Goal: Information Seeking & Learning: Learn about a topic

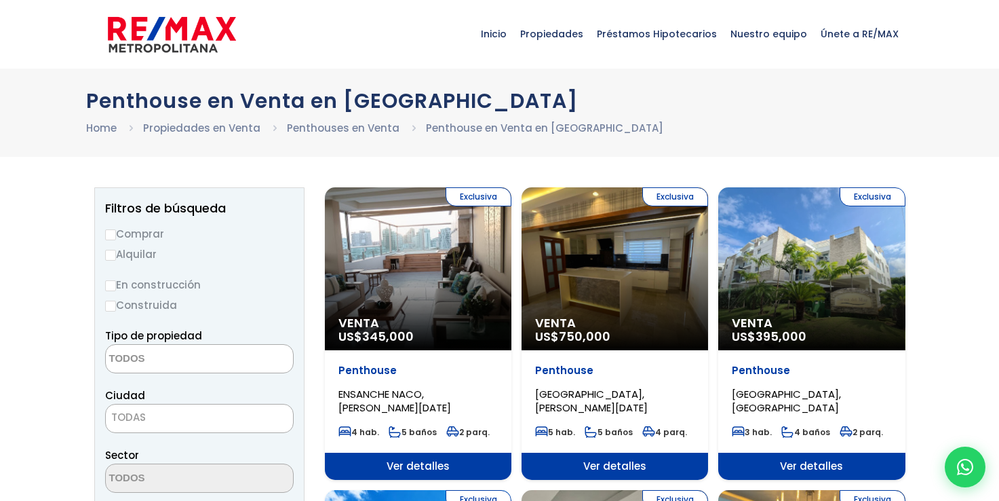
select select
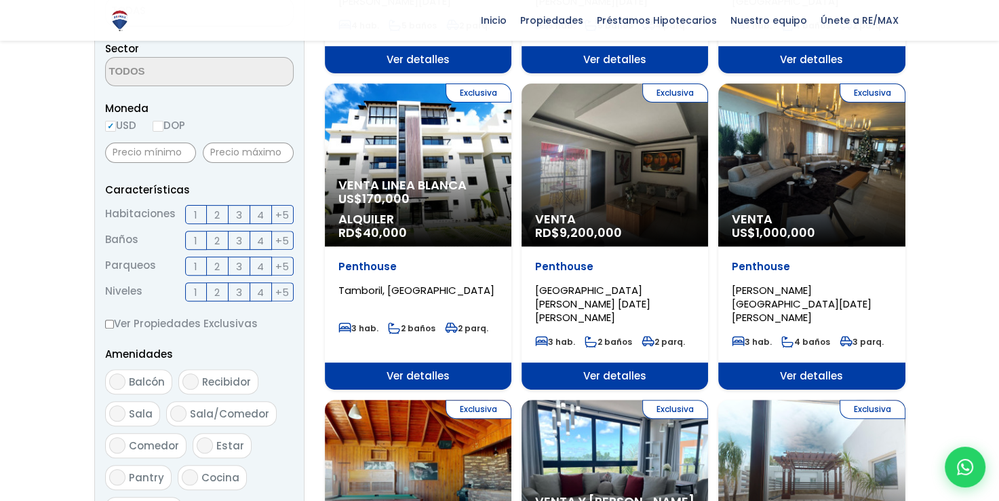
scroll to position [406, 0]
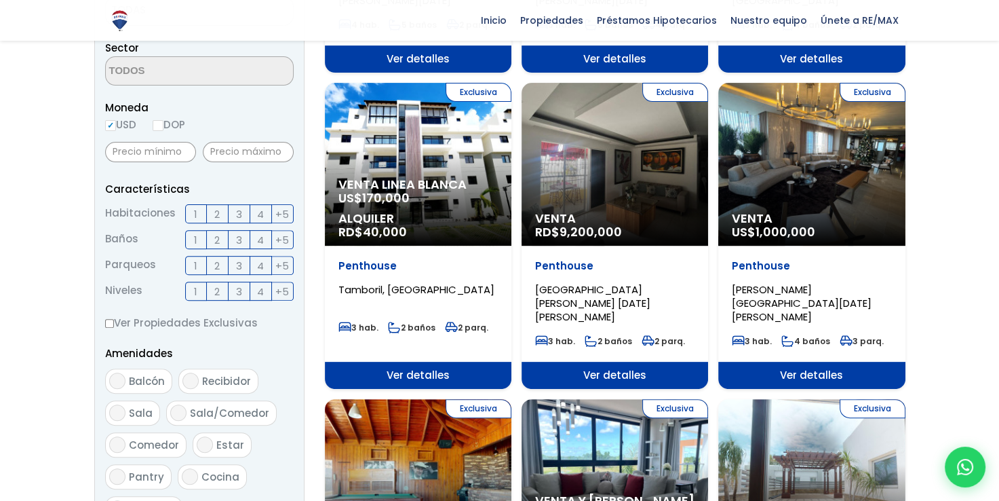
click at [261, 216] on span "4" at bounding box center [260, 214] width 7 height 17
click at [0, 0] on input "4" at bounding box center [0, 0] width 0 height 0
click at [241, 237] on span "3" at bounding box center [239, 239] width 6 height 17
click at [0, 0] on input "3" at bounding box center [0, 0] width 0 height 0
click at [244, 269] on label "3" at bounding box center [240, 265] width 22 height 19
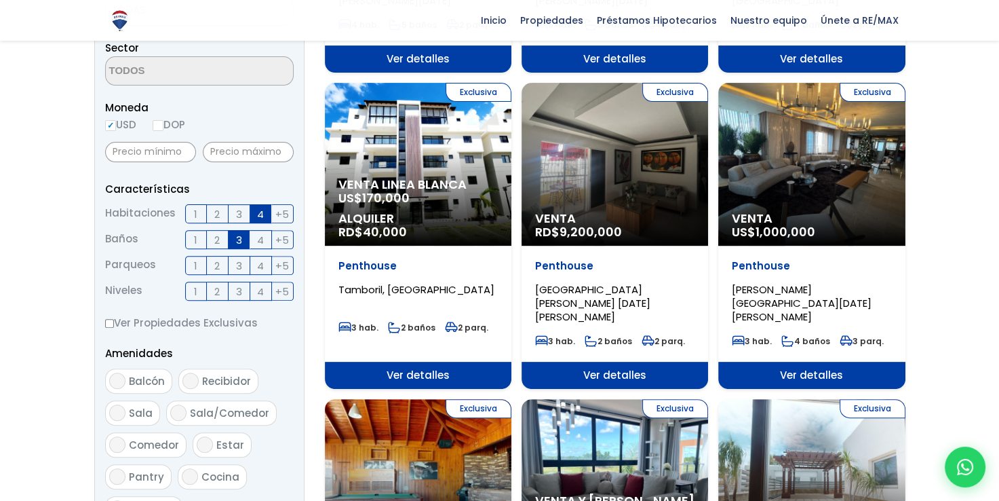
click at [0, 0] on input "3" at bounding box center [0, 0] width 0 height 0
click at [281, 292] on span "+5" at bounding box center [282, 291] width 14 height 17
click at [0, 0] on input "+5" at bounding box center [0, 0] width 0 height 0
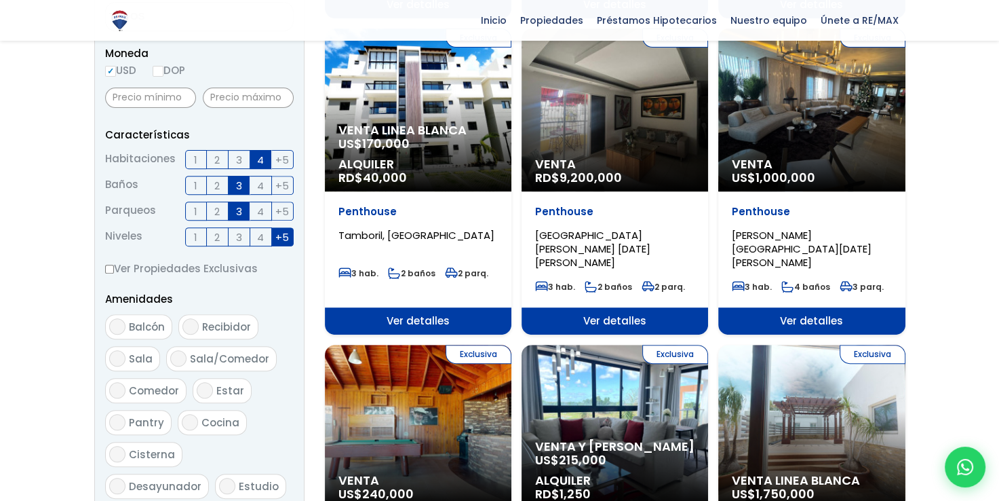
scroll to position [469, 0]
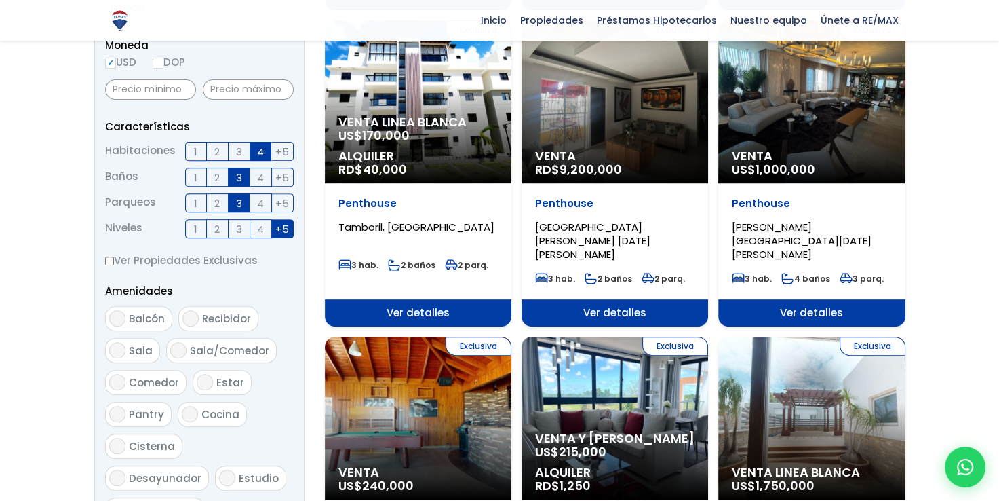
click at [152, 316] on span "Balcón" at bounding box center [147, 318] width 36 height 14
click at [125, 316] on input "Balcón" at bounding box center [117, 318] width 16 height 16
checkbox input "true"
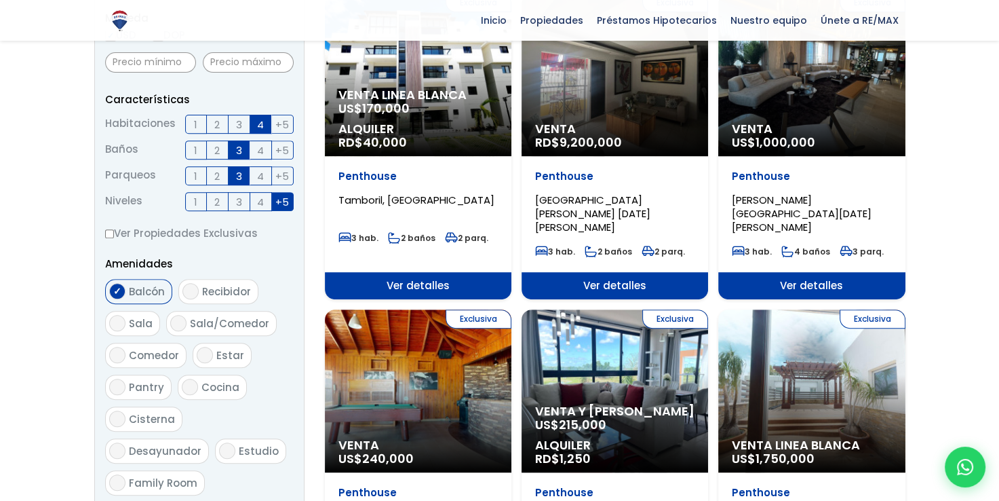
scroll to position [498, 0]
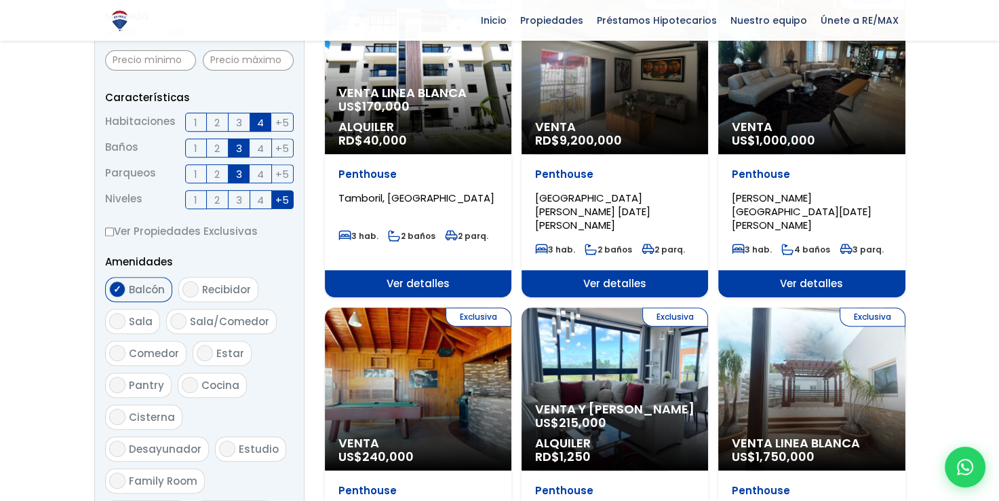
click at [207, 285] on span "Recibidor" at bounding box center [226, 289] width 49 height 14
click at [199, 285] on input "Recibidor" at bounding box center [190, 289] width 16 height 16
checkbox input "true"
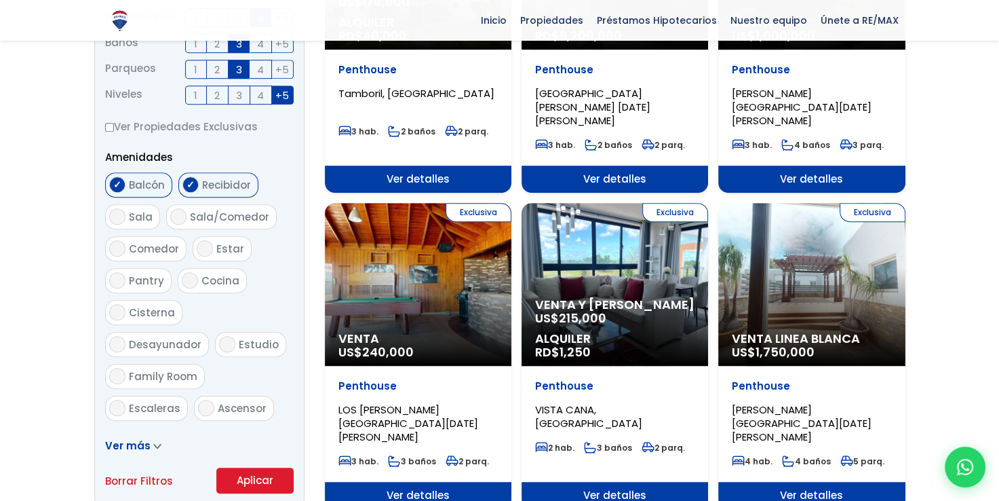
scroll to position [605, 0]
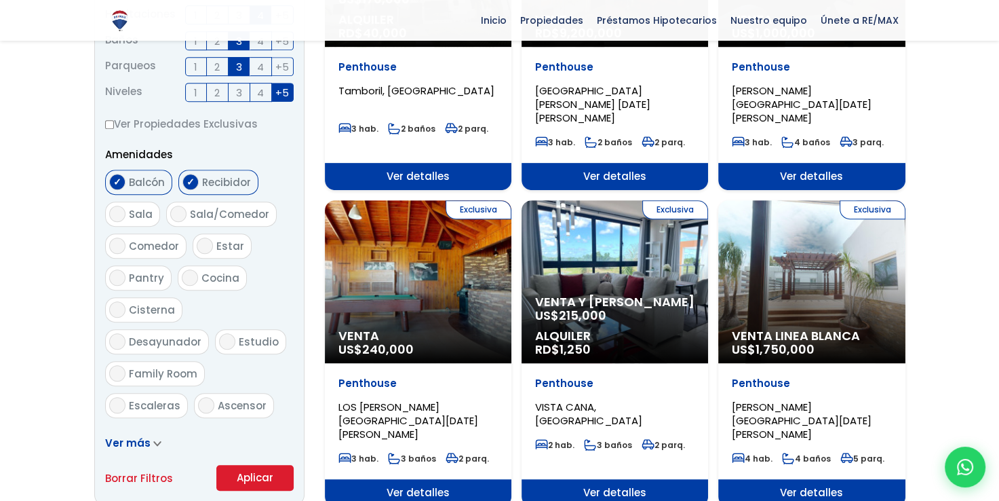
click at [182, 209] on input "Sala/Comedor" at bounding box center [178, 214] width 16 height 16
checkbox input "true"
click at [189, 273] on input "Cocina" at bounding box center [190, 277] width 16 height 16
checkbox input "true"
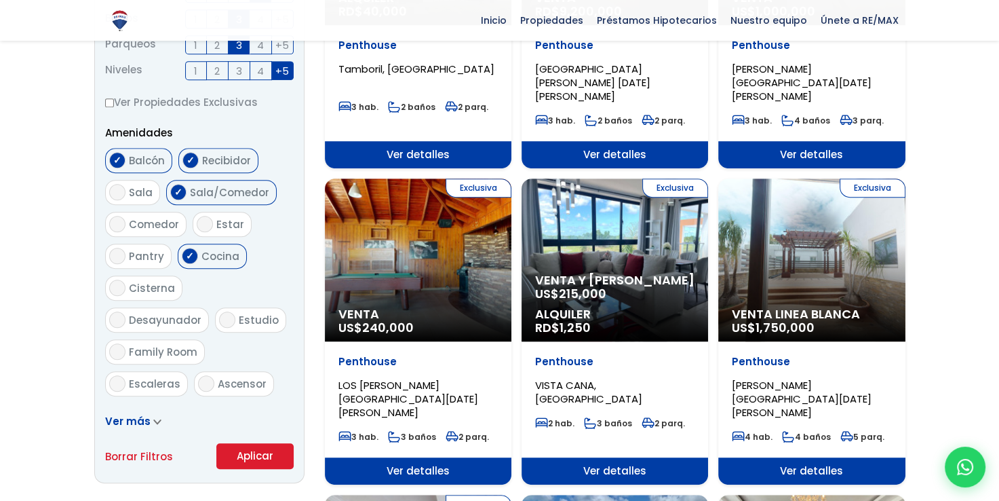
click at [219, 318] on input "Estudio" at bounding box center [227, 319] width 16 height 16
checkbox input "true"
click at [203, 375] on input "Ascensor" at bounding box center [206, 383] width 16 height 16
checkbox input "true"
click at [233, 450] on button "Aplicar" at bounding box center [254, 456] width 77 height 26
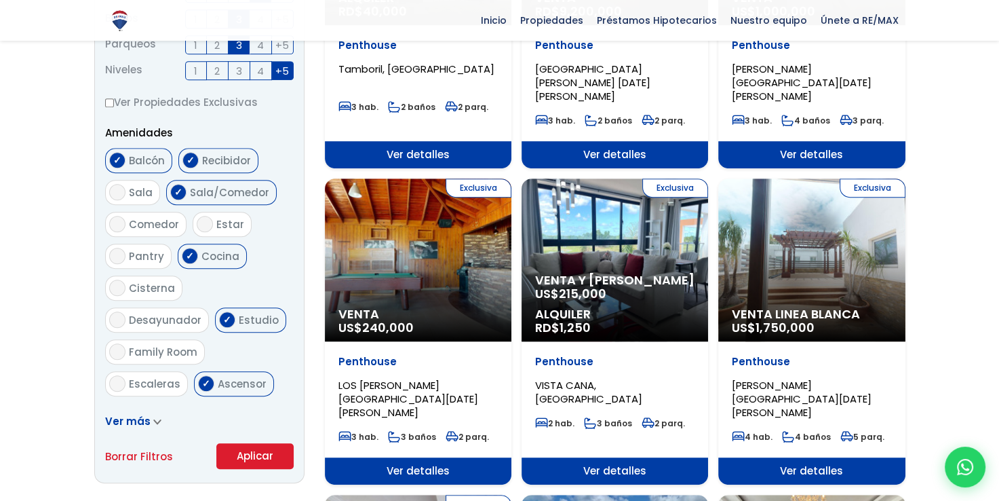
click at [142, 422] on span "Ver más" at bounding box center [127, 421] width 45 height 14
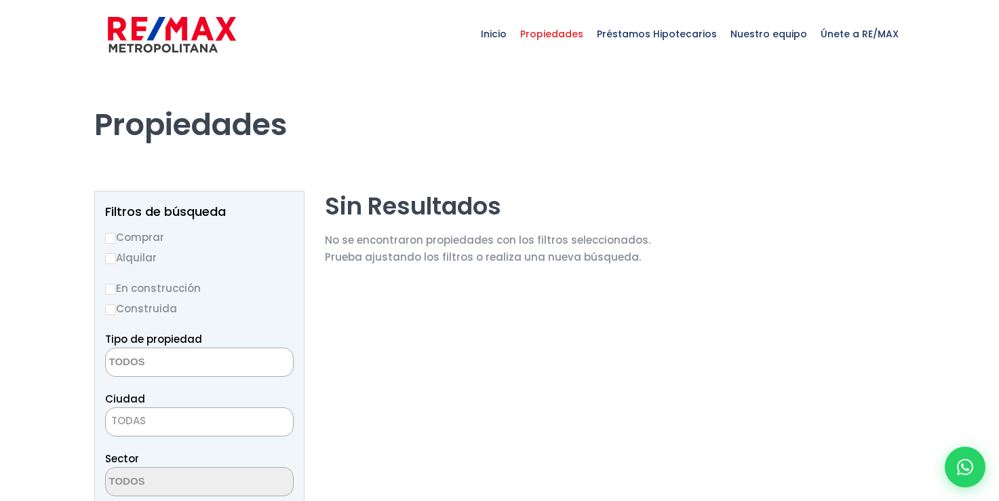
select select
click at [111, 304] on input "Construida" at bounding box center [110, 309] width 11 height 11
radio input "true"
click at [114, 235] on input "Comprar" at bounding box center [110, 238] width 11 height 11
radio input "true"
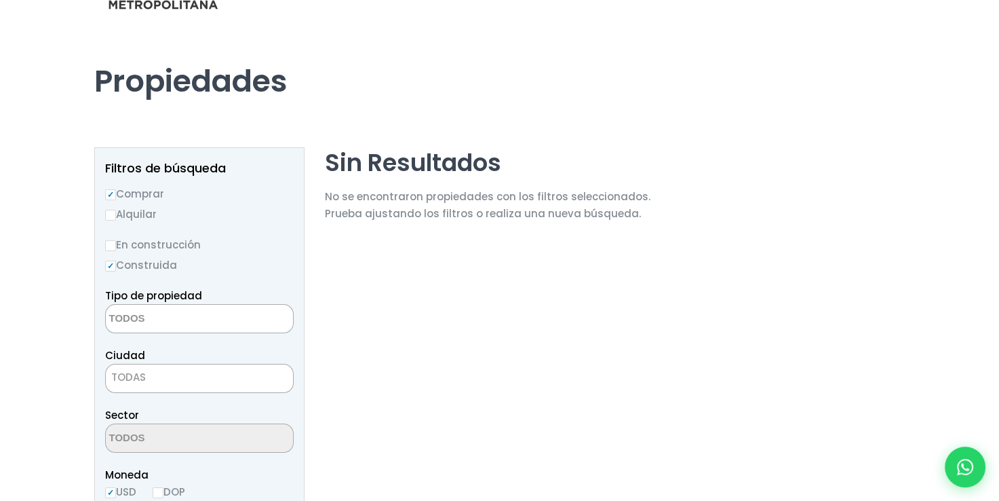
scroll to position [49, 0]
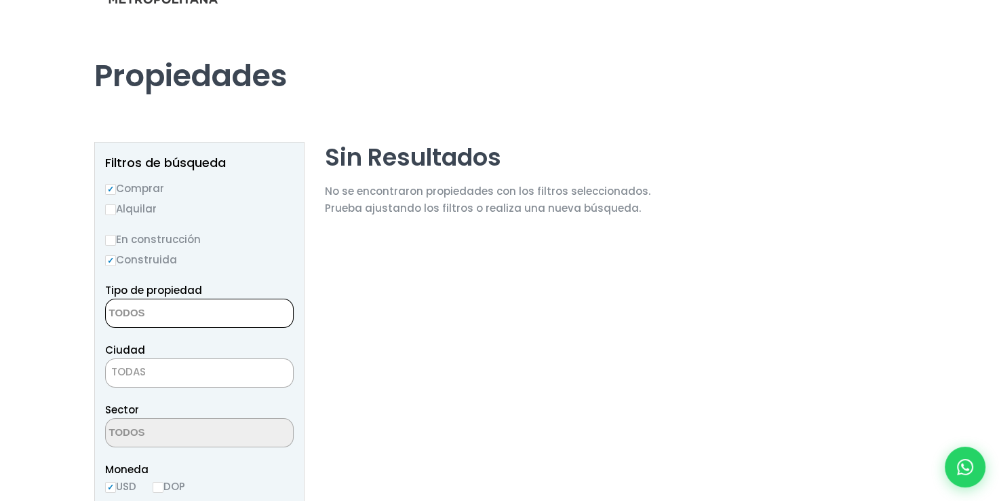
click at [157, 308] on textarea "Search" at bounding box center [172, 313] width 132 height 29
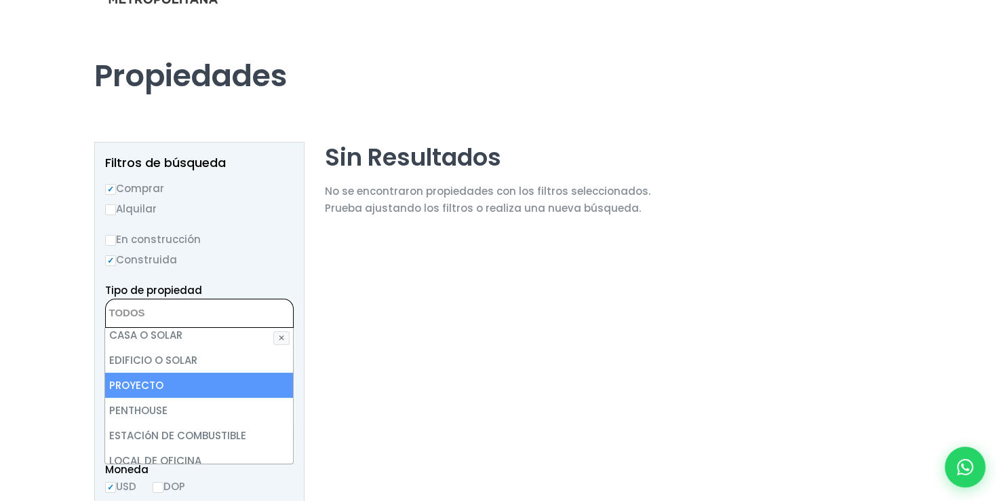
scroll to position [257, 0]
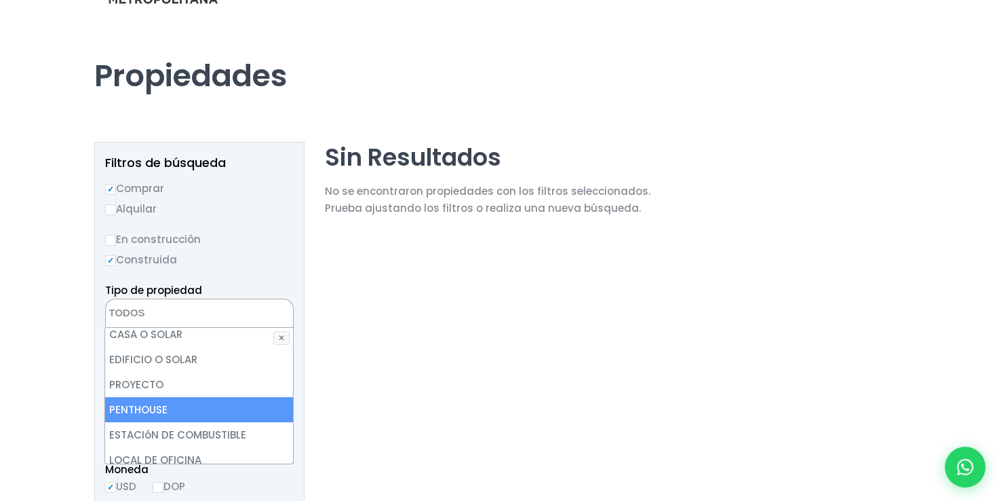
click at [176, 404] on li "PENTHOUSE" at bounding box center [198, 409] width 187 height 25
select select "penthouse"
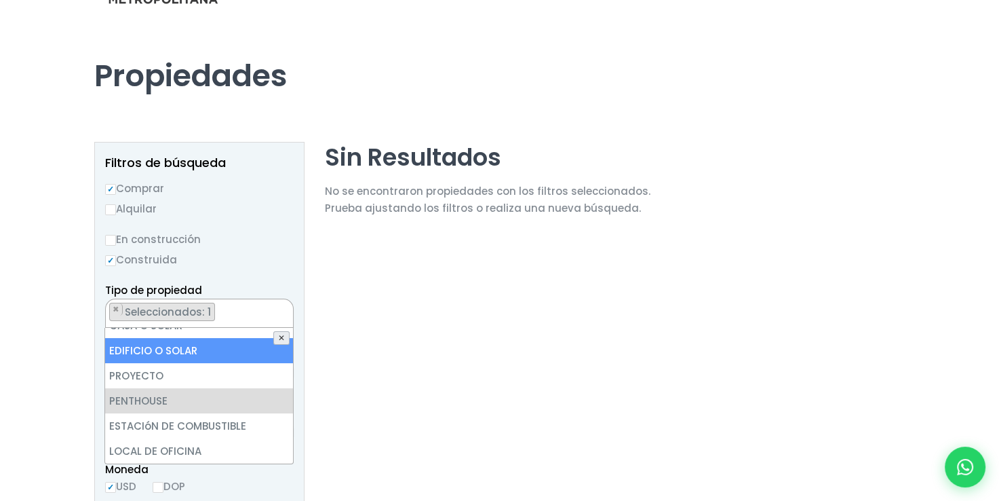
click at [281, 334] on button "✕" at bounding box center [281, 338] width 16 height 14
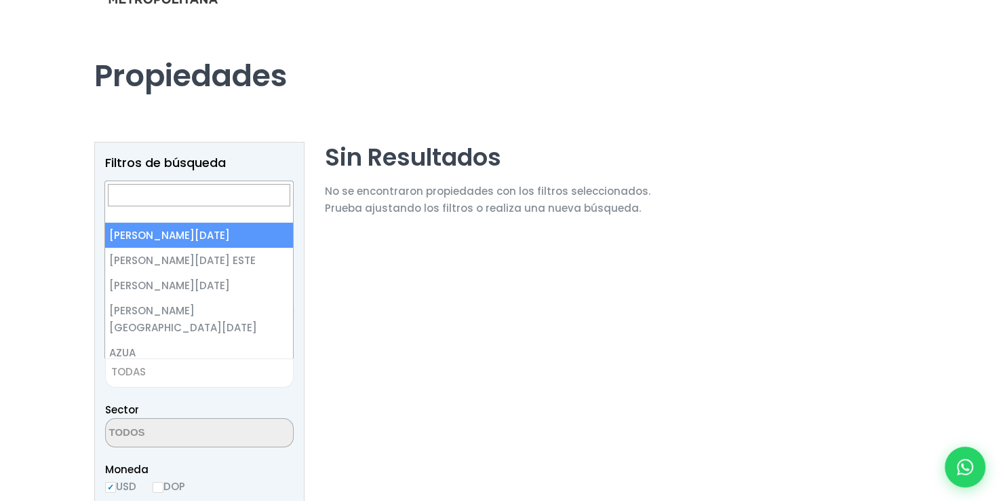
click at [193, 368] on span "TODAS" at bounding box center [199, 371] width 187 height 19
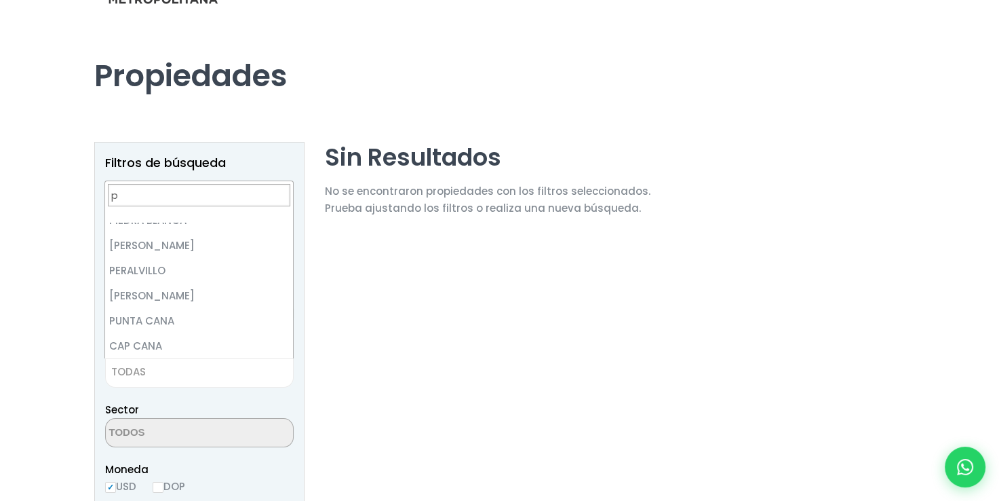
scroll to position [0, 0]
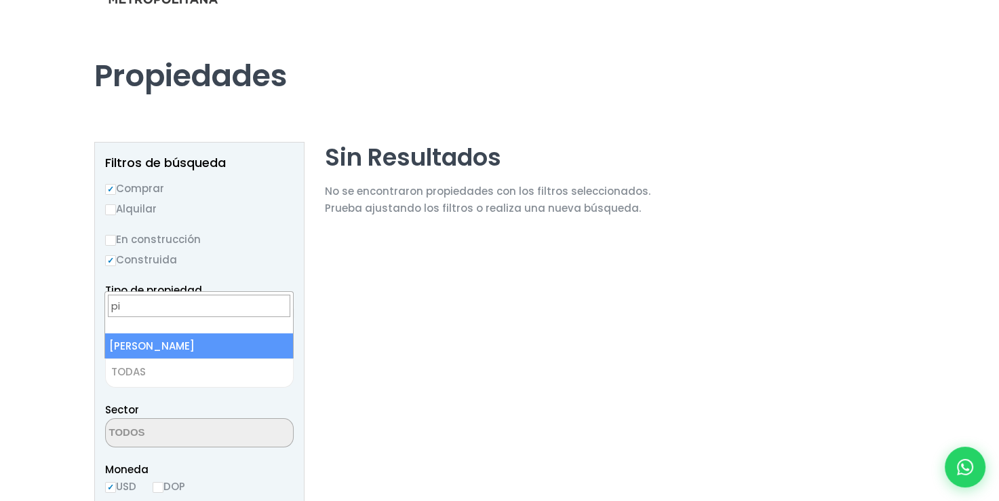
type input "p"
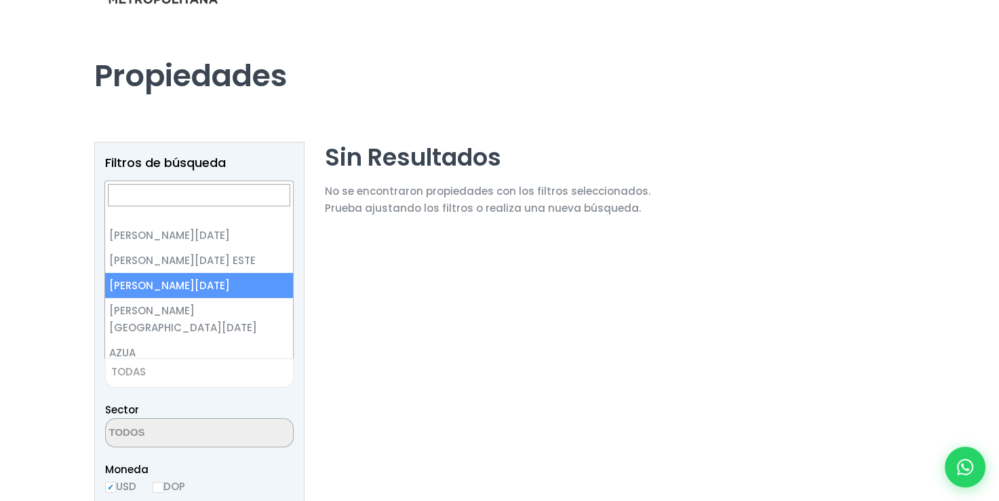
select select "149"
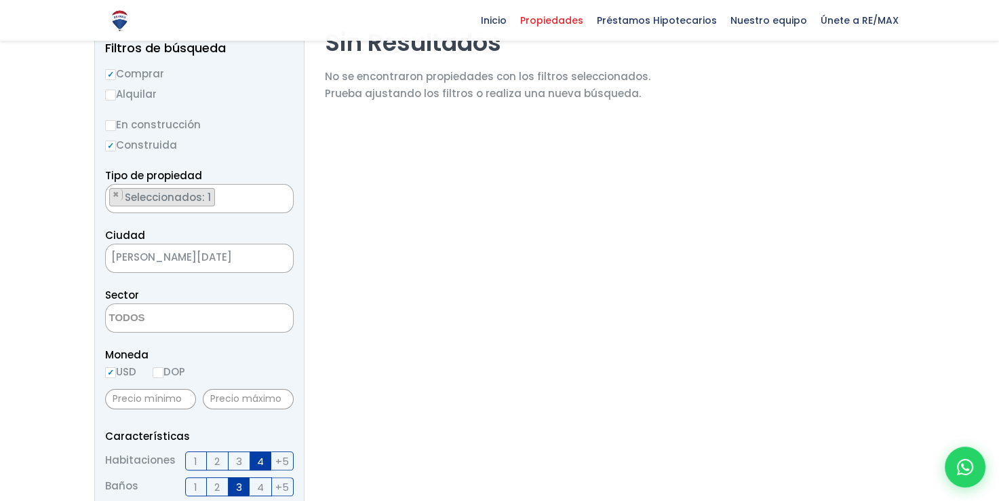
scroll to position [163, 0]
click at [166, 325] on textarea "Search" at bounding box center [172, 318] width 132 height 29
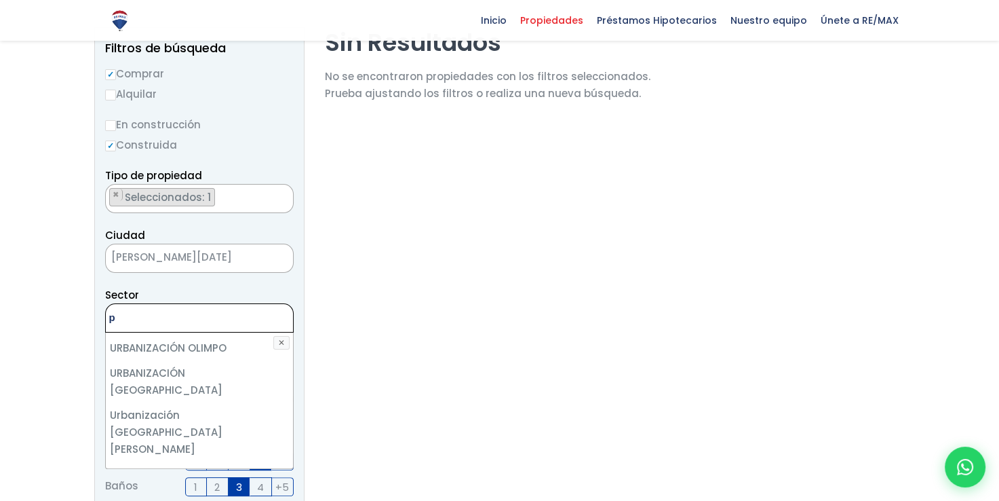
scroll to position [0, 0]
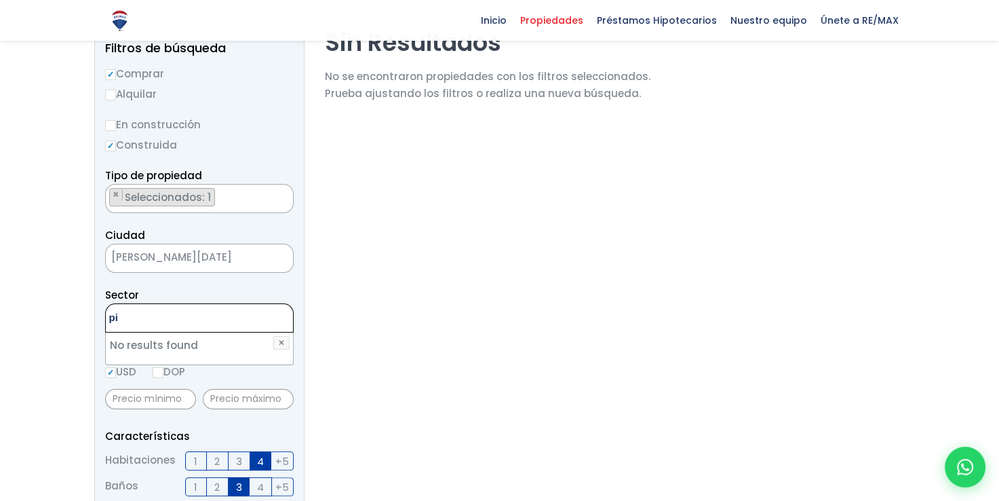
type textarea "pi"
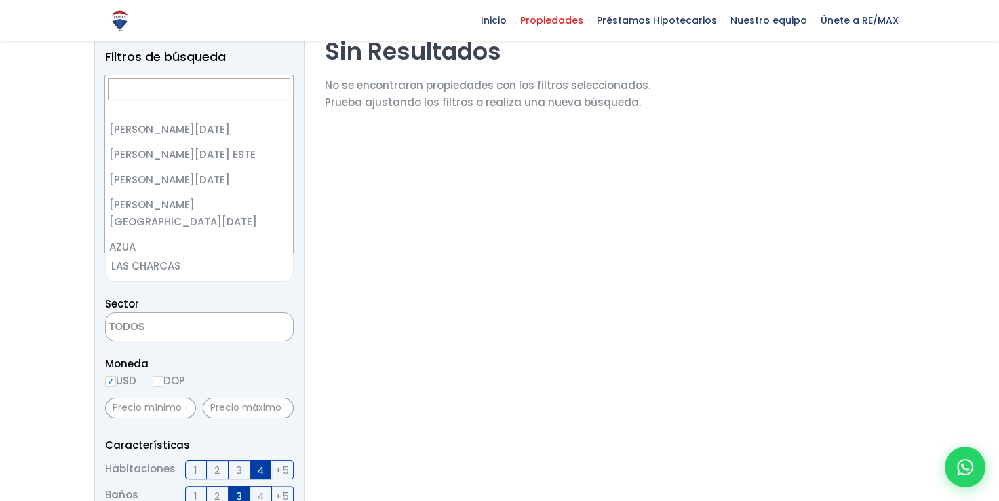
scroll to position [151, 0]
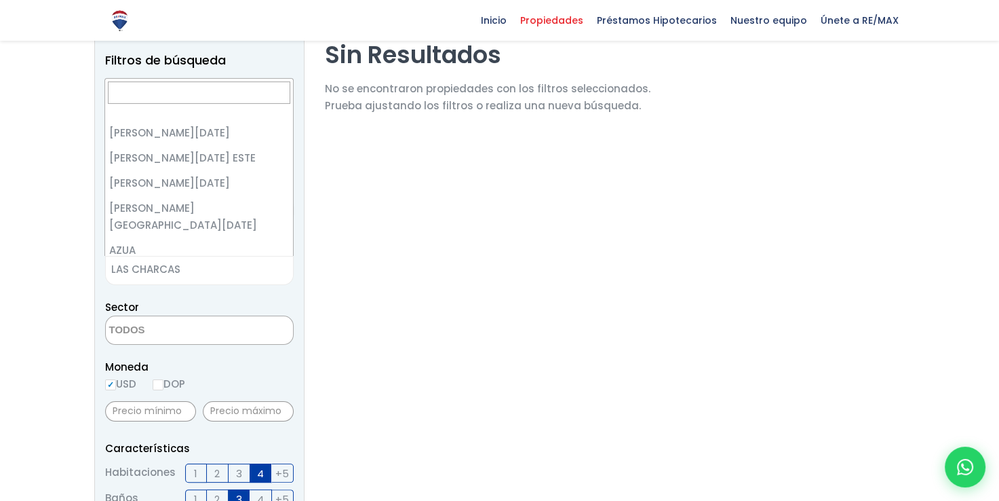
click at [209, 265] on span "LAS CHARCAS" at bounding box center [182, 269] width 153 height 19
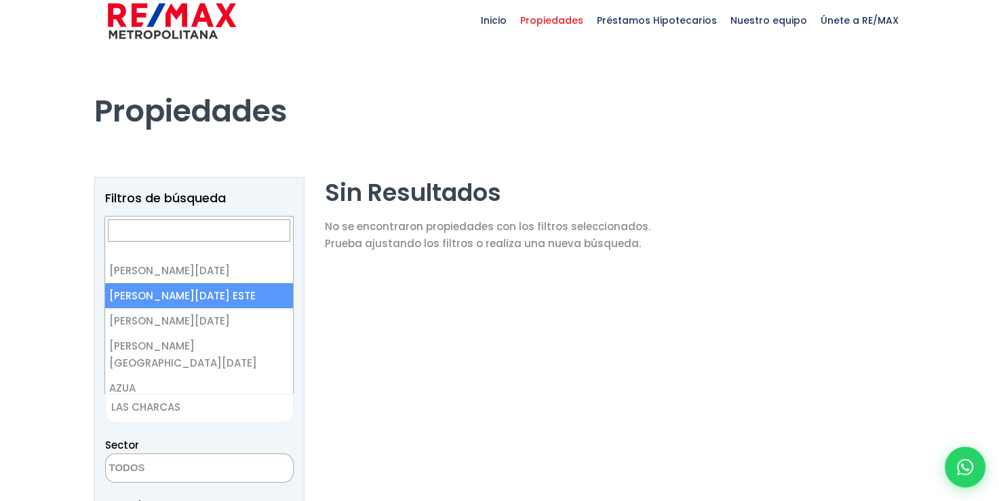
scroll to position [11, 0]
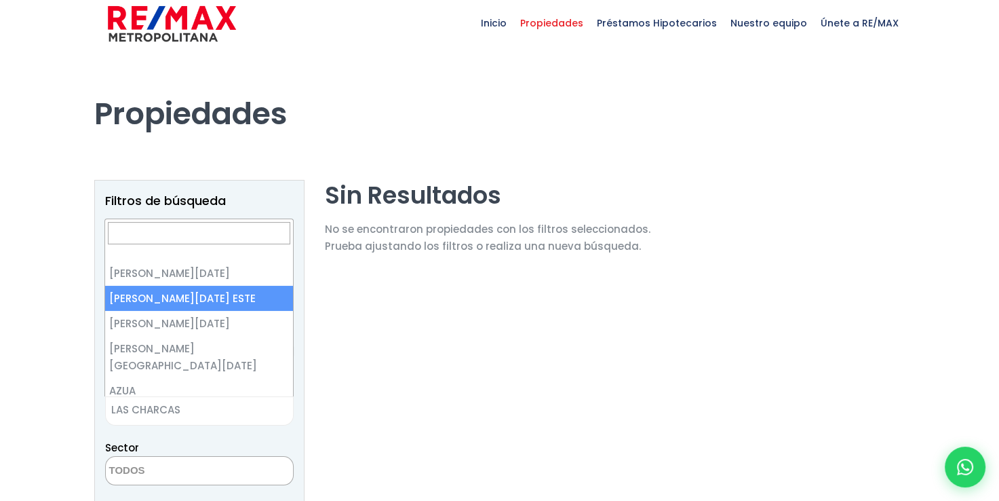
select select "148"
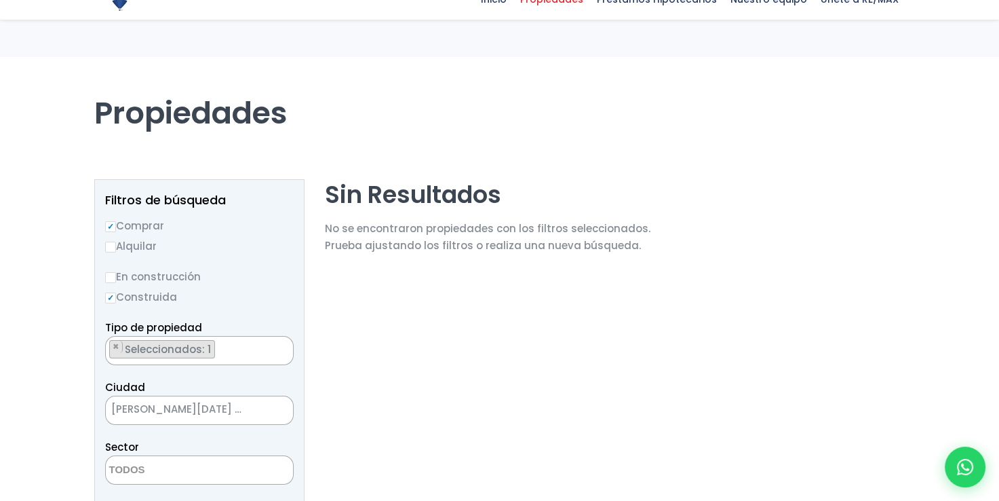
scroll to position [100, 0]
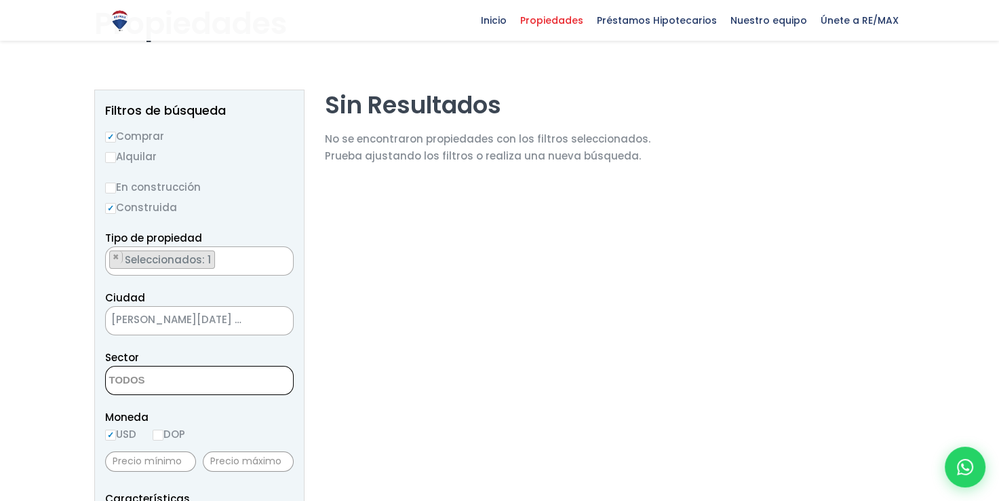
click at [184, 382] on textarea "Search" at bounding box center [172, 380] width 132 height 29
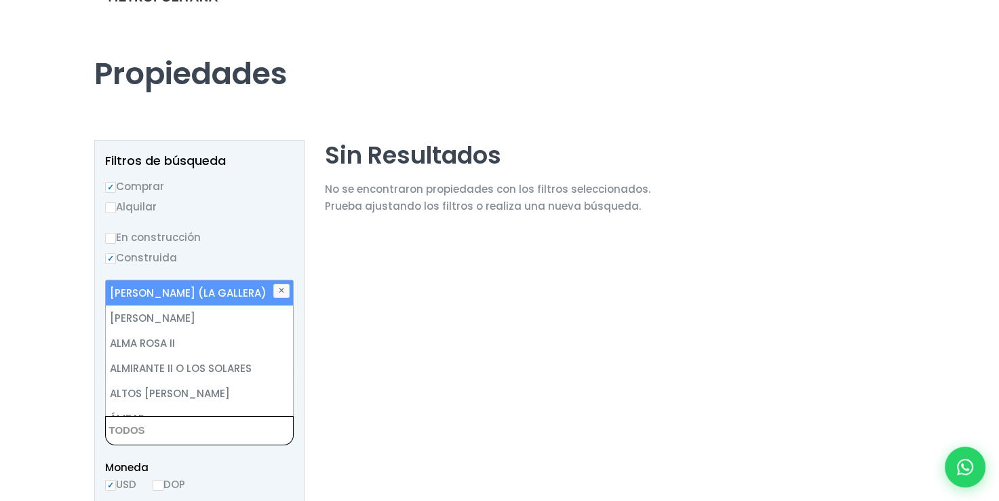
scroll to position [52, 0]
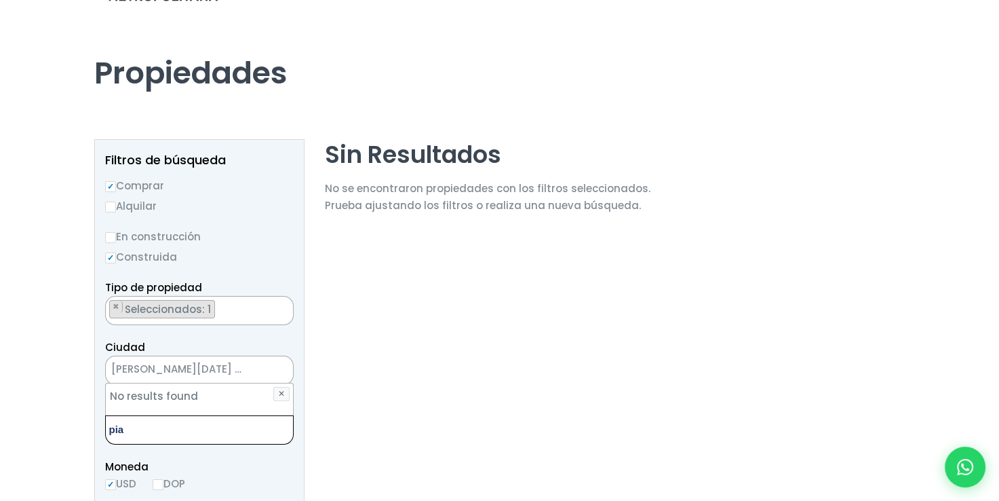
type textarea "pia"
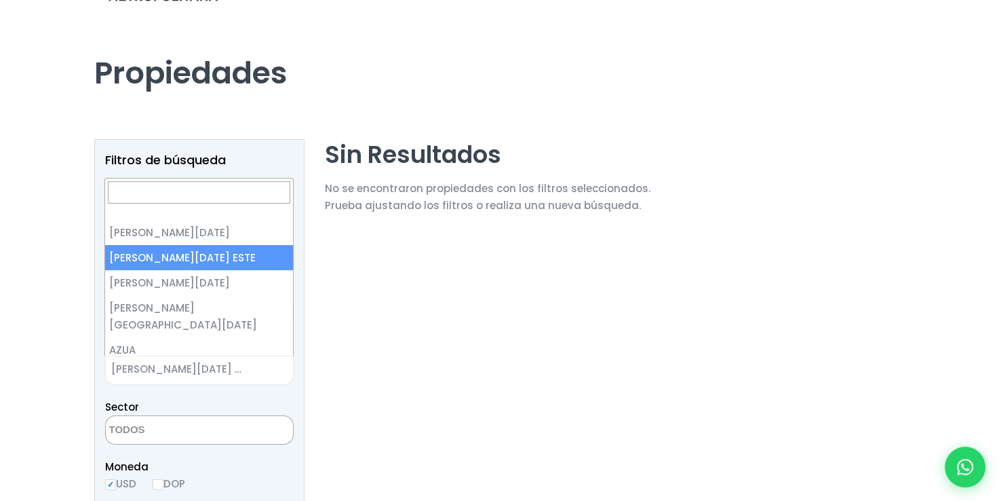
click at [231, 364] on span "[PERSON_NAME][DATE] ESTE" at bounding box center [182, 368] width 153 height 19
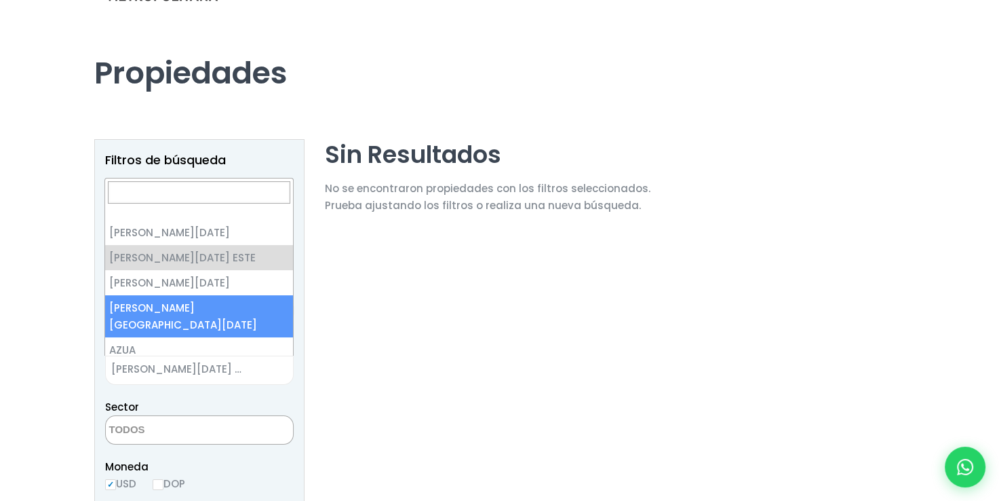
select select "150"
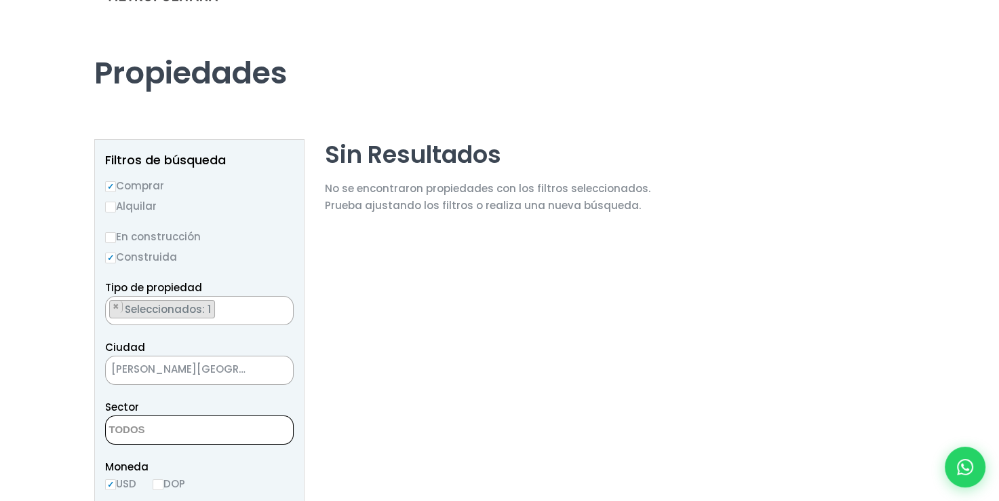
click at [210, 427] on textarea "Search" at bounding box center [172, 430] width 132 height 29
type textarea "pian"
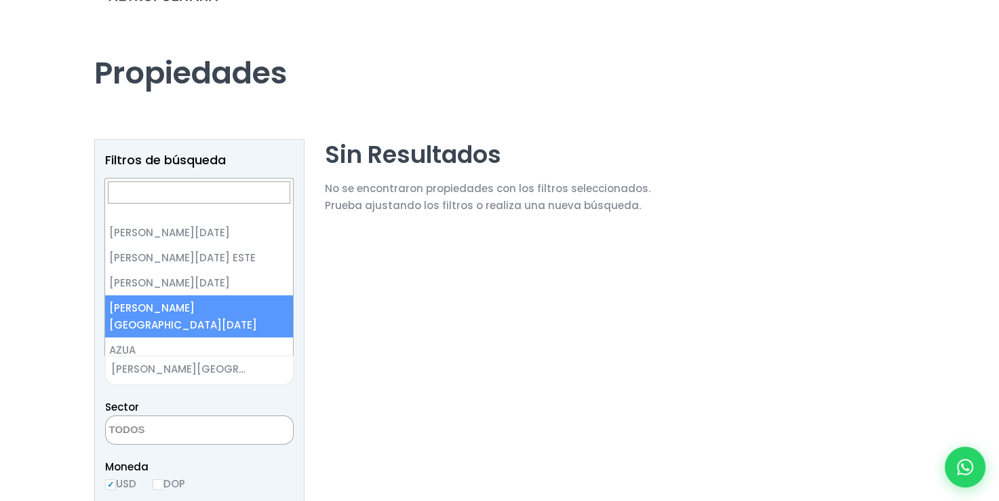
click at [242, 376] on span "[PERSON_NAME][GEOGRAPHIC_DATA][DATE]" at bounding box center [182, 368] width 153 height 19
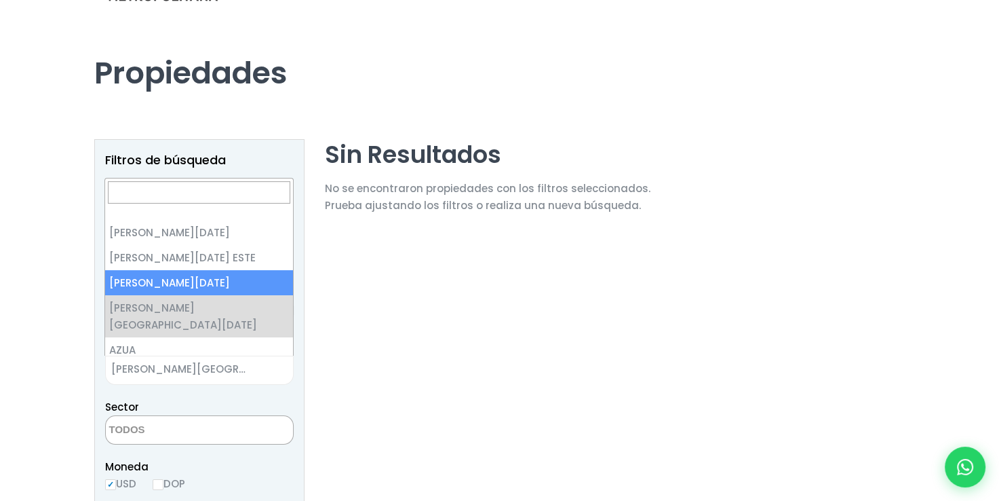
select select "149"
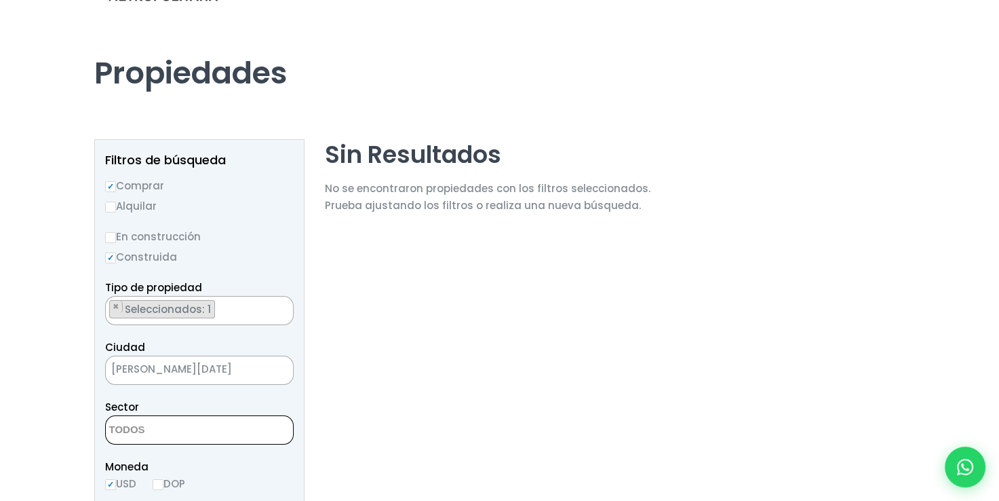
click at [199, 425] on textarea "Search" at bounding box center [172, 430] width 132 height 29
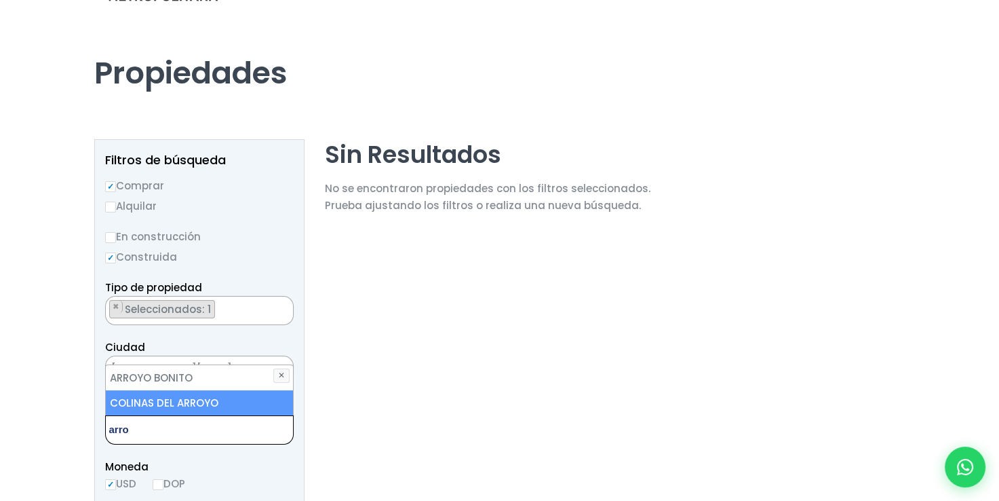
type textarea "arro"
click at [206, 408] on li "COLINAS DEL ARROYO" at bounding box center [199, 402] width 187 height 25
select select "16442"
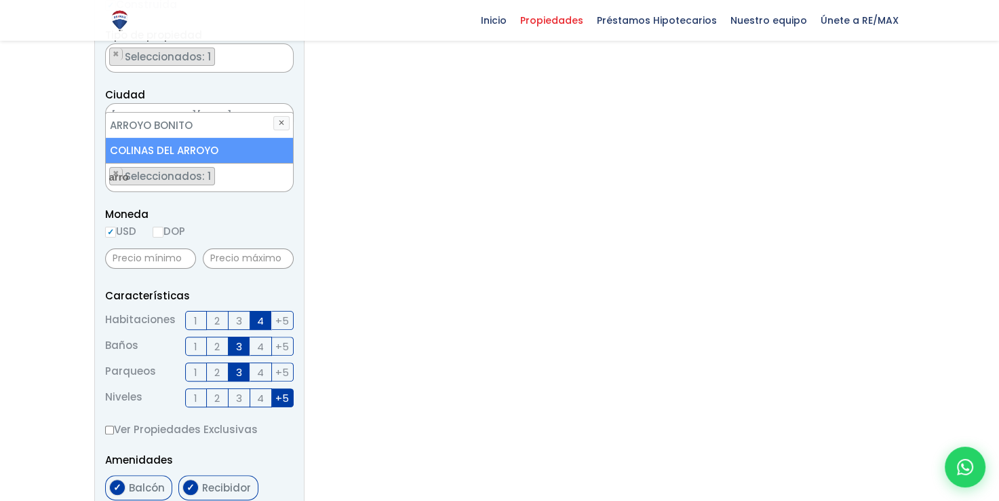
scroll to position [312, 0]
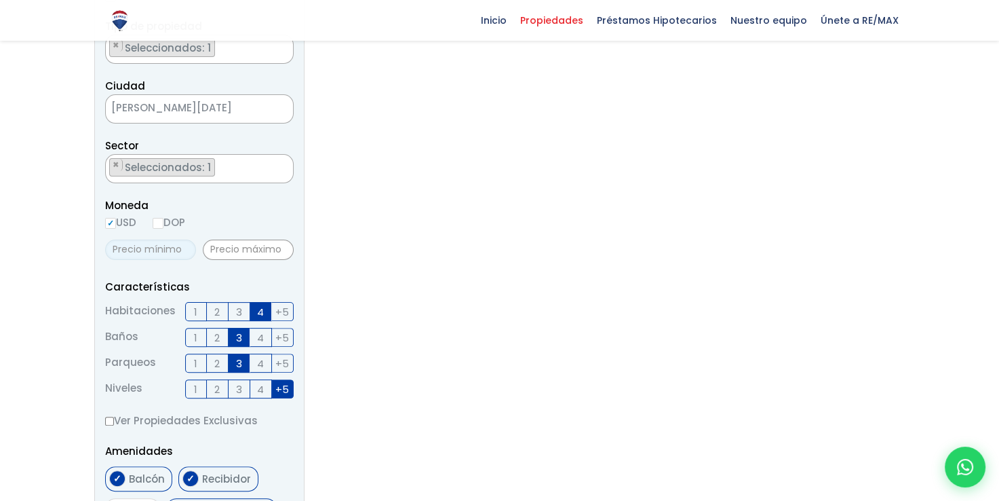
click at [174, 254] on input "text" at bounding box center [150, 249] width 91 height 20
type input "10,000,000,000,000"
click at [247, 249] on input "text" at bounding box center [248, 249] width 91 height 20
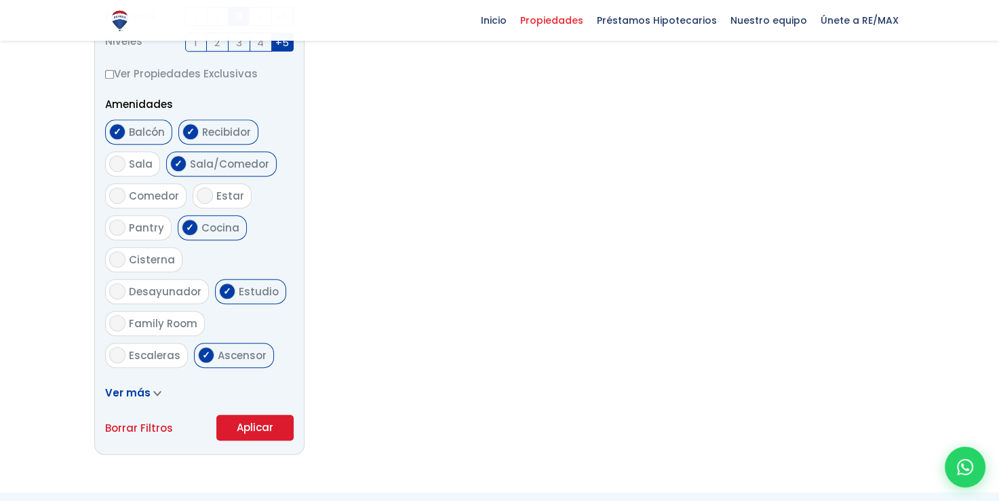
scroll to position [663, 0]
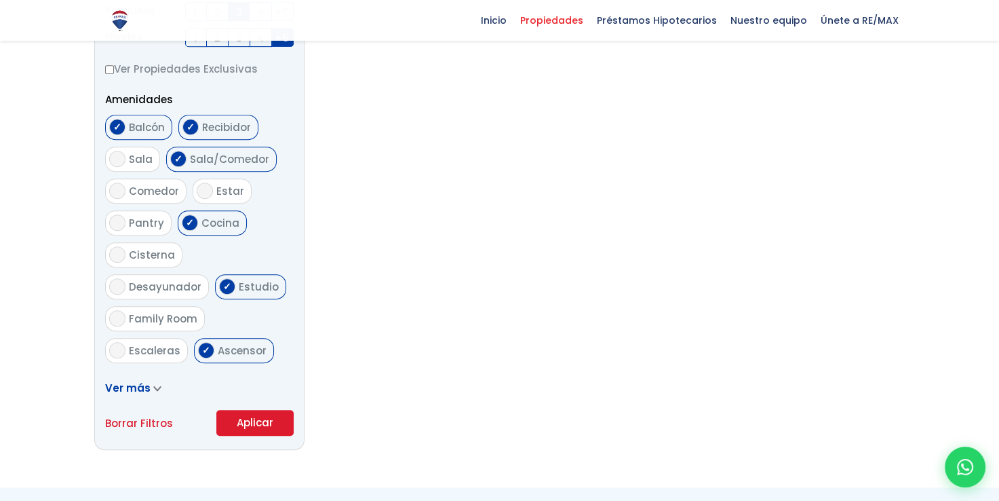
type input "1,500,000,000,000,000,000"
click at [143, 379] on div "Ver más" at bounding box center [199, 387] width 189 height 17
click at [153, 386] on icon at bounding box center [157, 388] width 8 height 6
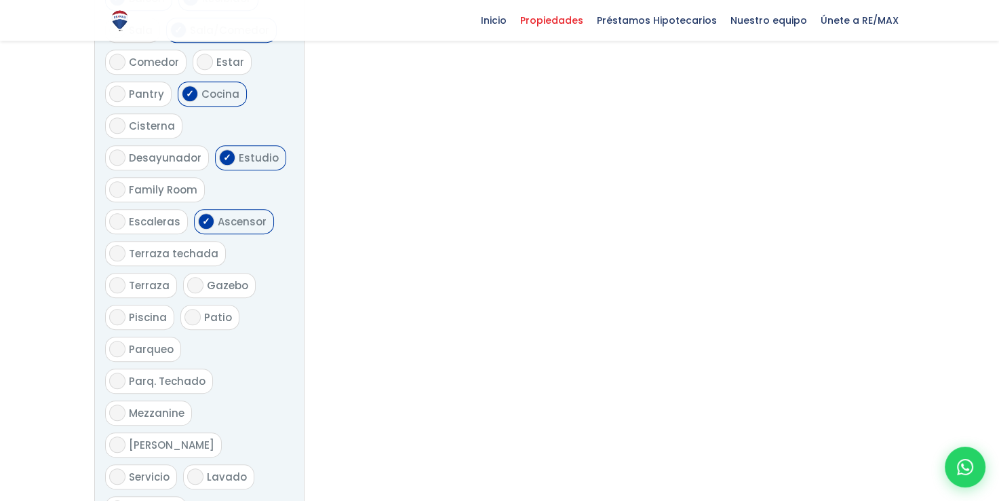
scroll to position [792, 0]
click at [125, 305] on label "Piscina" at bounding box center [139, 317] width 69 height 25
click at [125, 309] on input "Piscina" at bounding box center [117, 317] width 16 height 16
checkbox input "true"
click at [125, 436] on input "[PERSON_NAME]" at bounding box center [117, 444] width 16 height 16
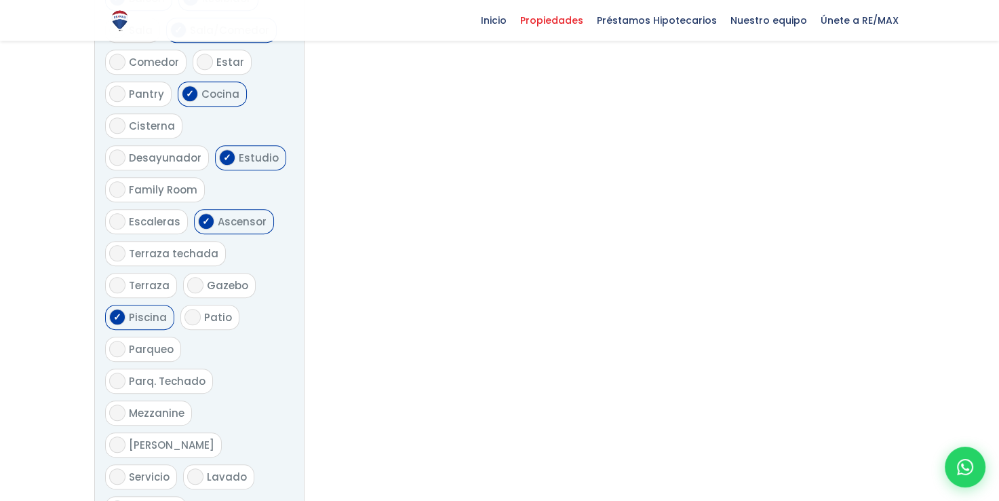
checkbox input "true"
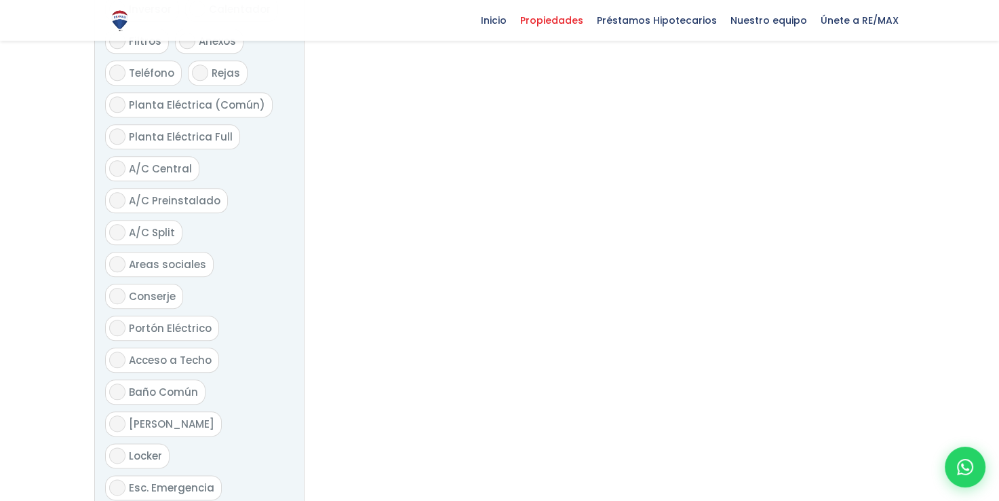
scroll to position [1457, 0]
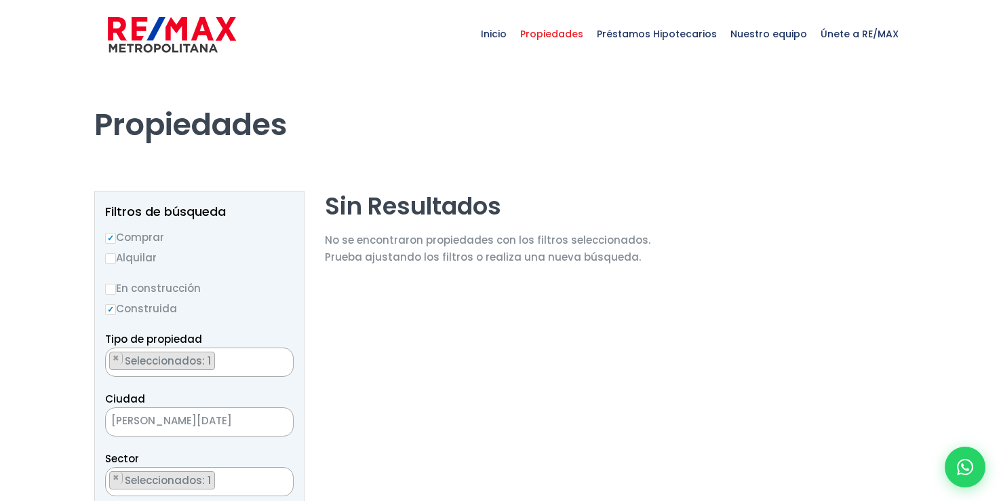
select select "16442"
